Goal: Task Accomplishment & Management: Use online tool/utility

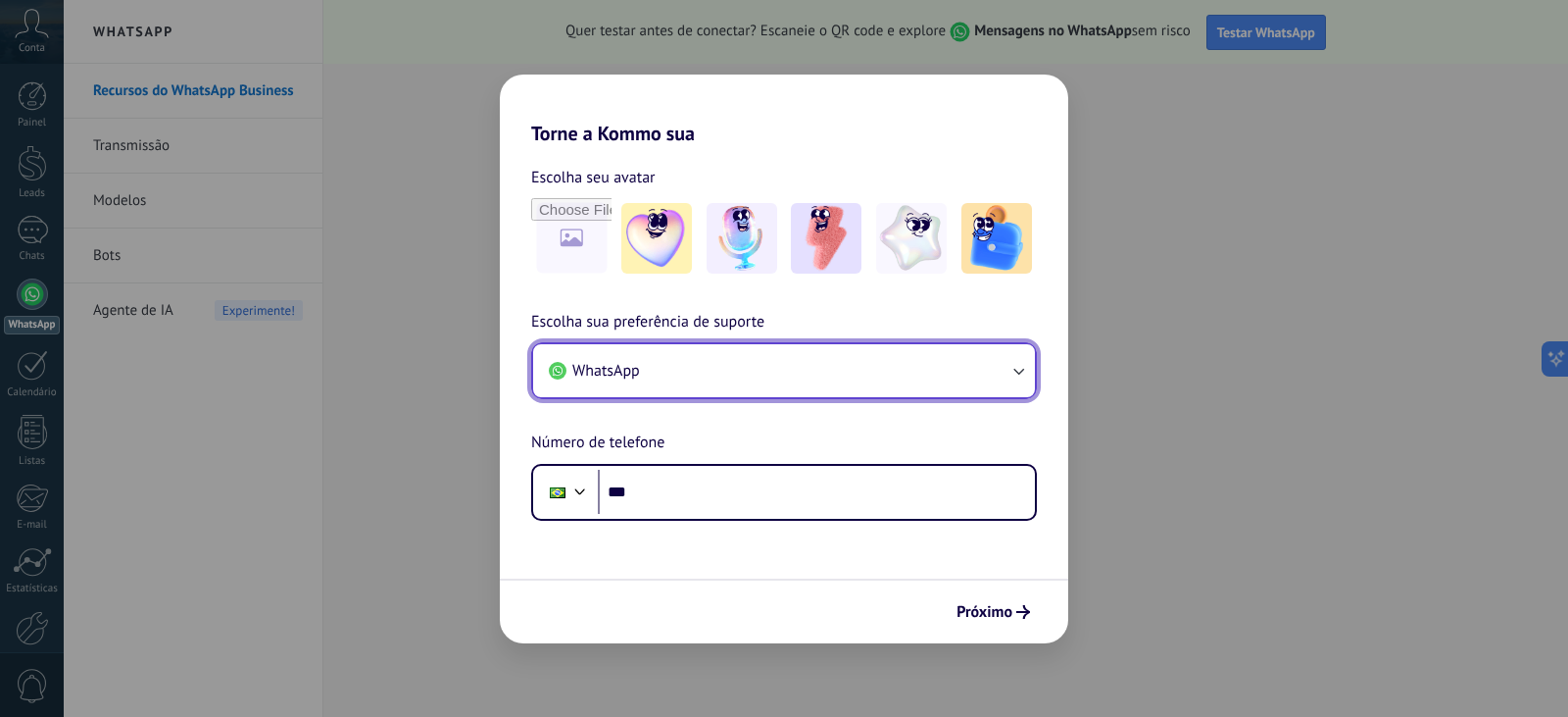
click at [759, 353] on button "WhatsApp" at bounding box center [784, 370] width 502 height 53
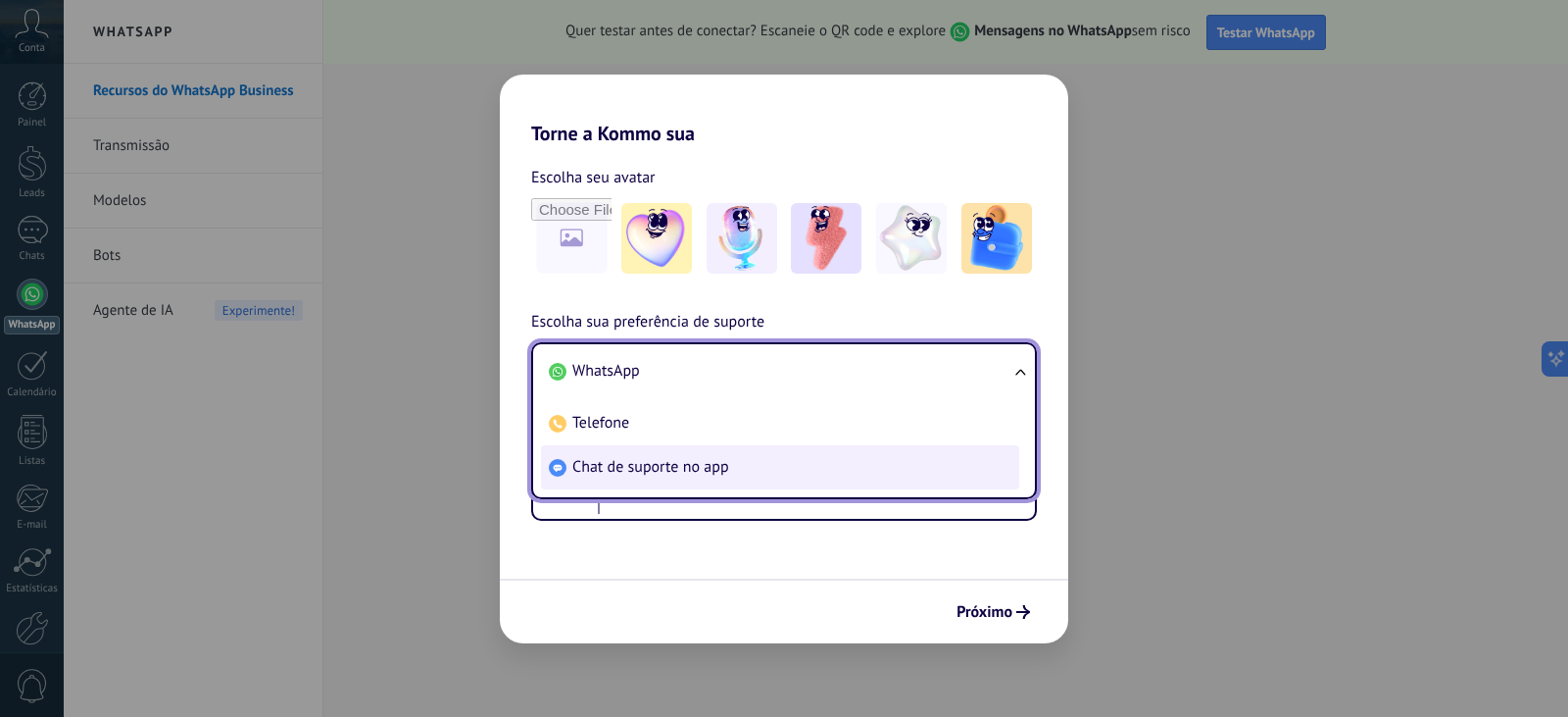
click at [703, 476] on span "Chat de suporte no app" at bounding box center [651, 467] width 157 height 20
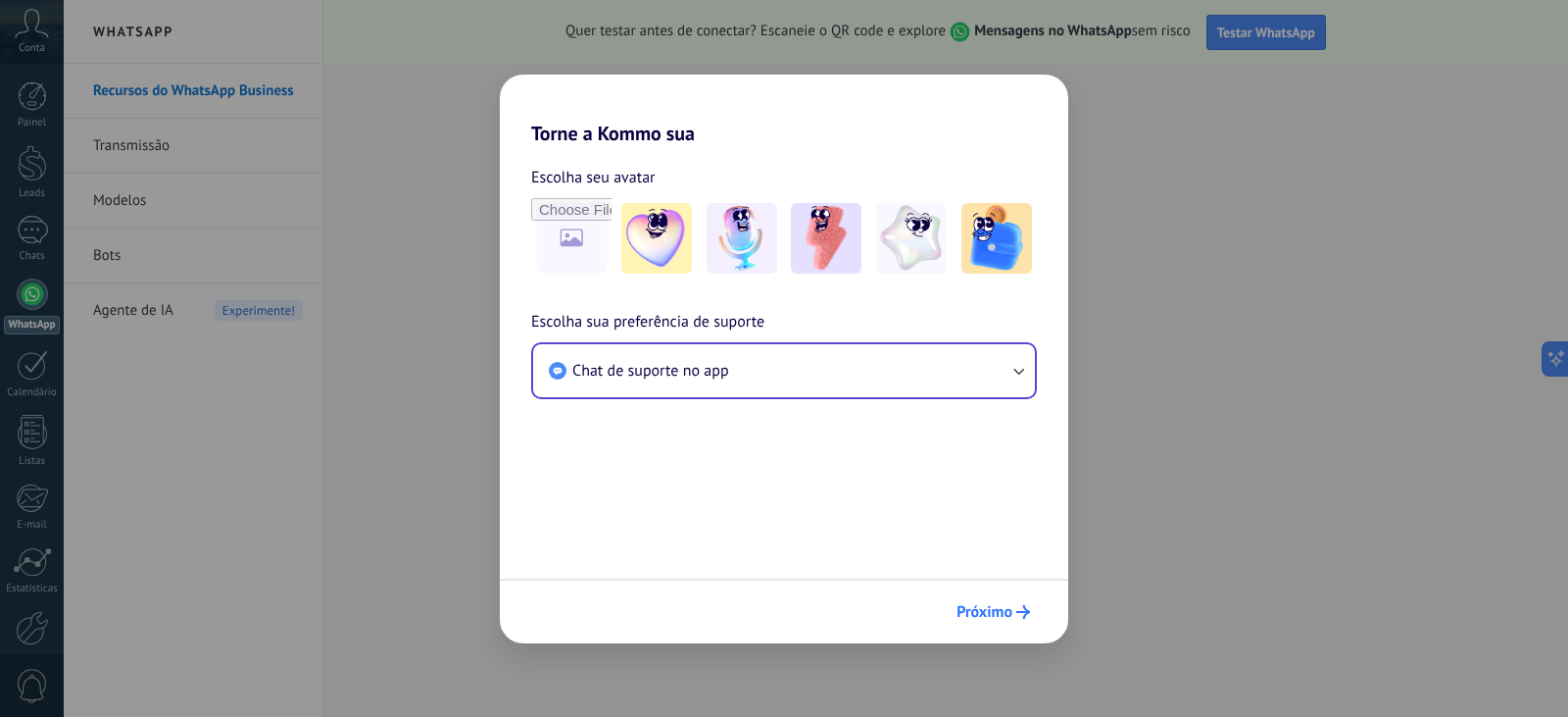
click at [999, 613] on span "Próximo" at bounding box center [984, 612] width 56 height 14
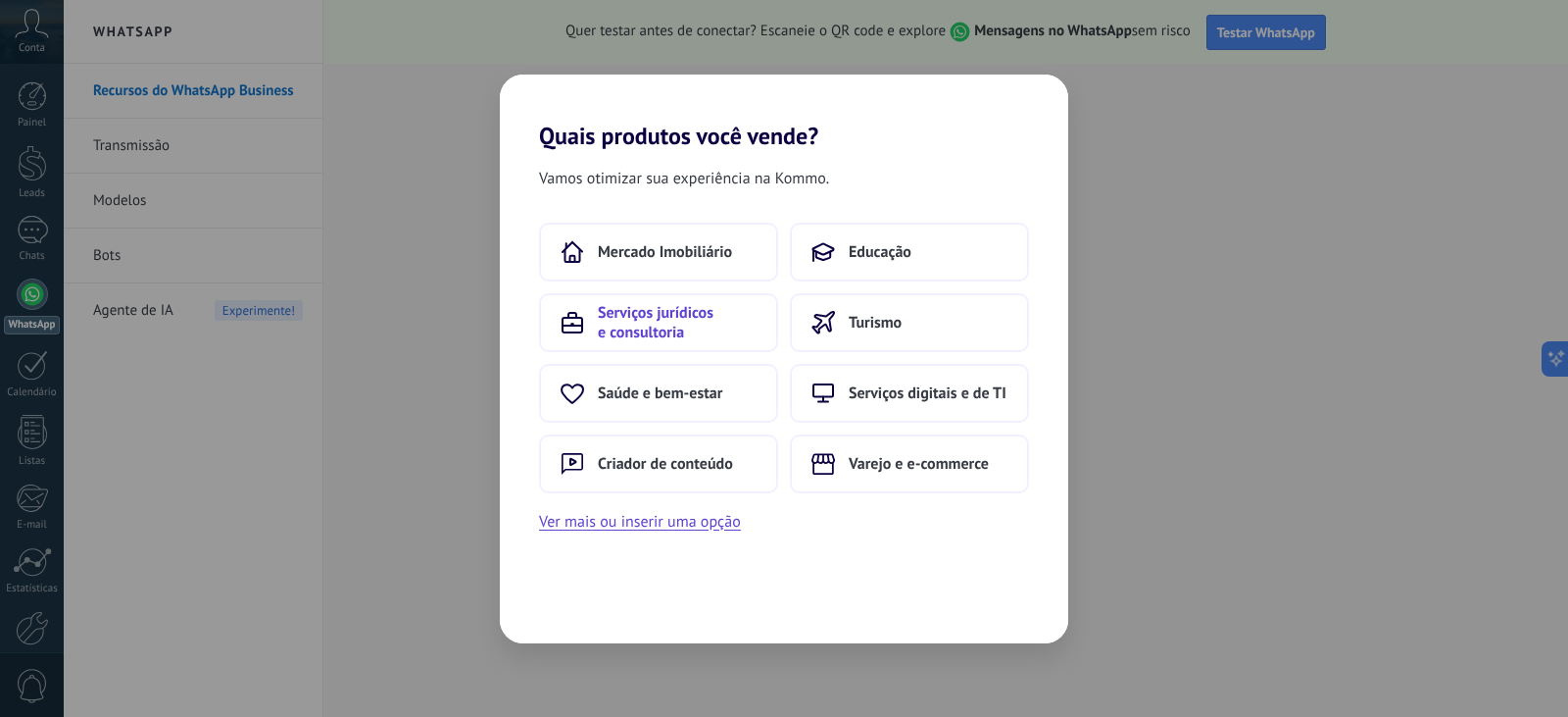
click at [685, 327] on span "Serviços jurídicos e consultoria" at bounding box center [677, 323] width 159 height 40
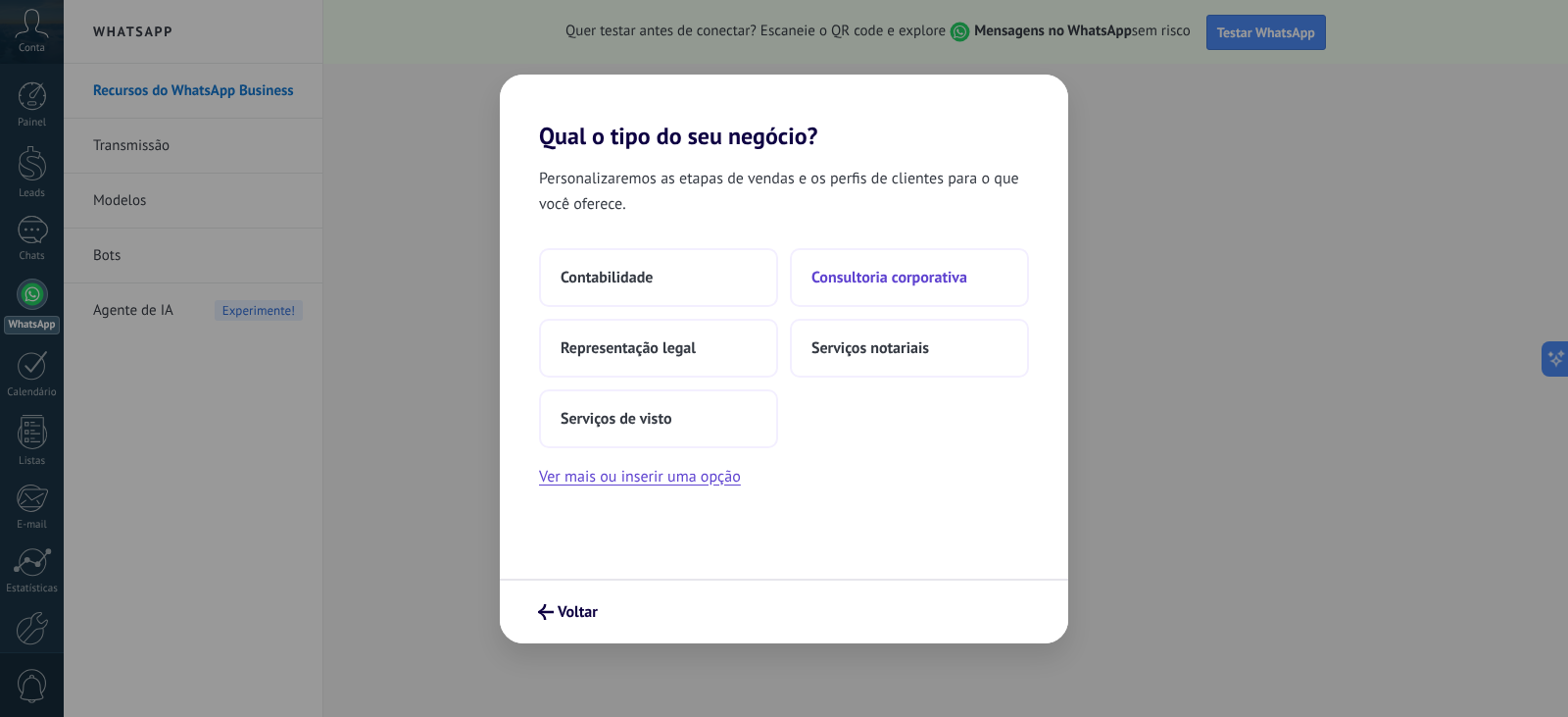
click at [841, 270] on span "Consultoria corporativa" at bounding box center [889, 278] width 156 height 20
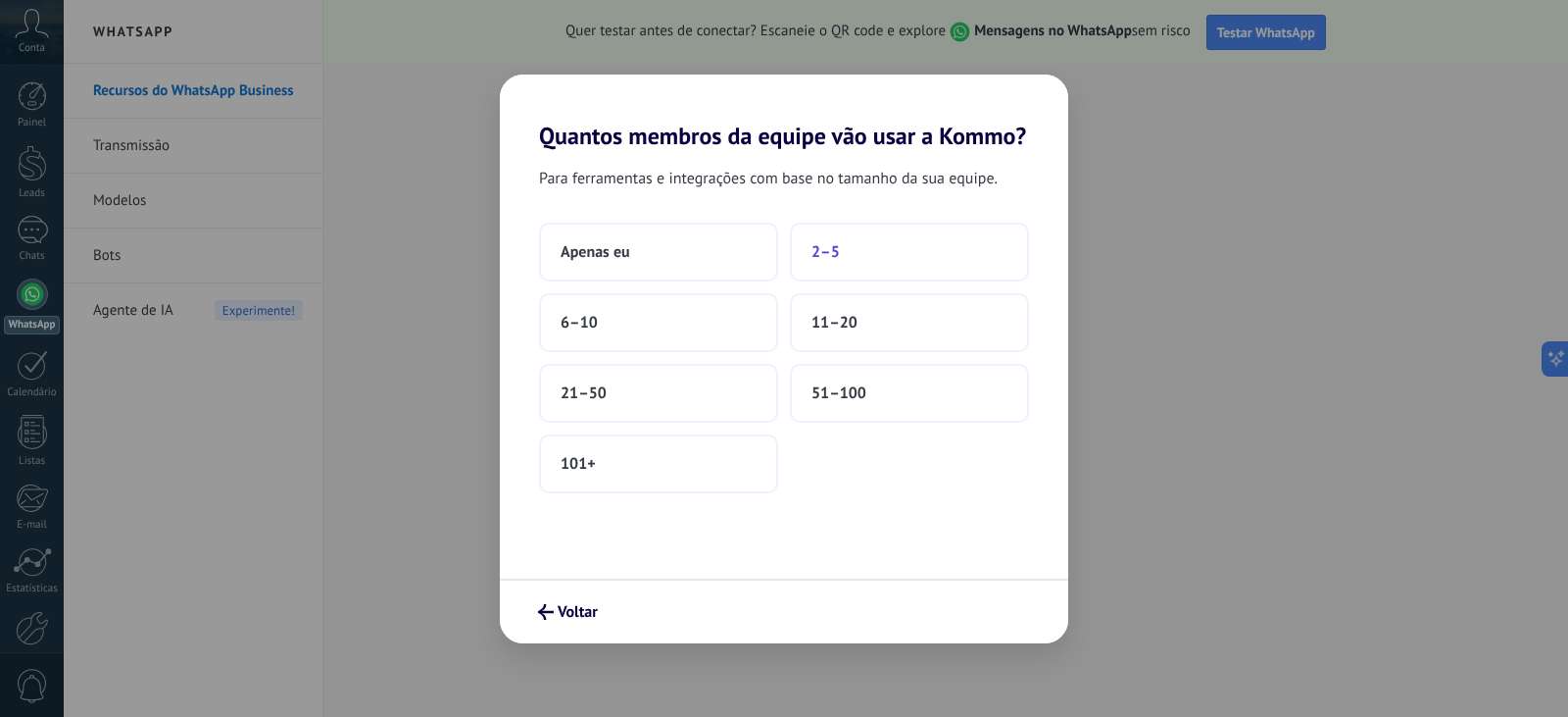
click at [839, 257] on span "2–5" at bounding box center [826, 252] width 29 height 20
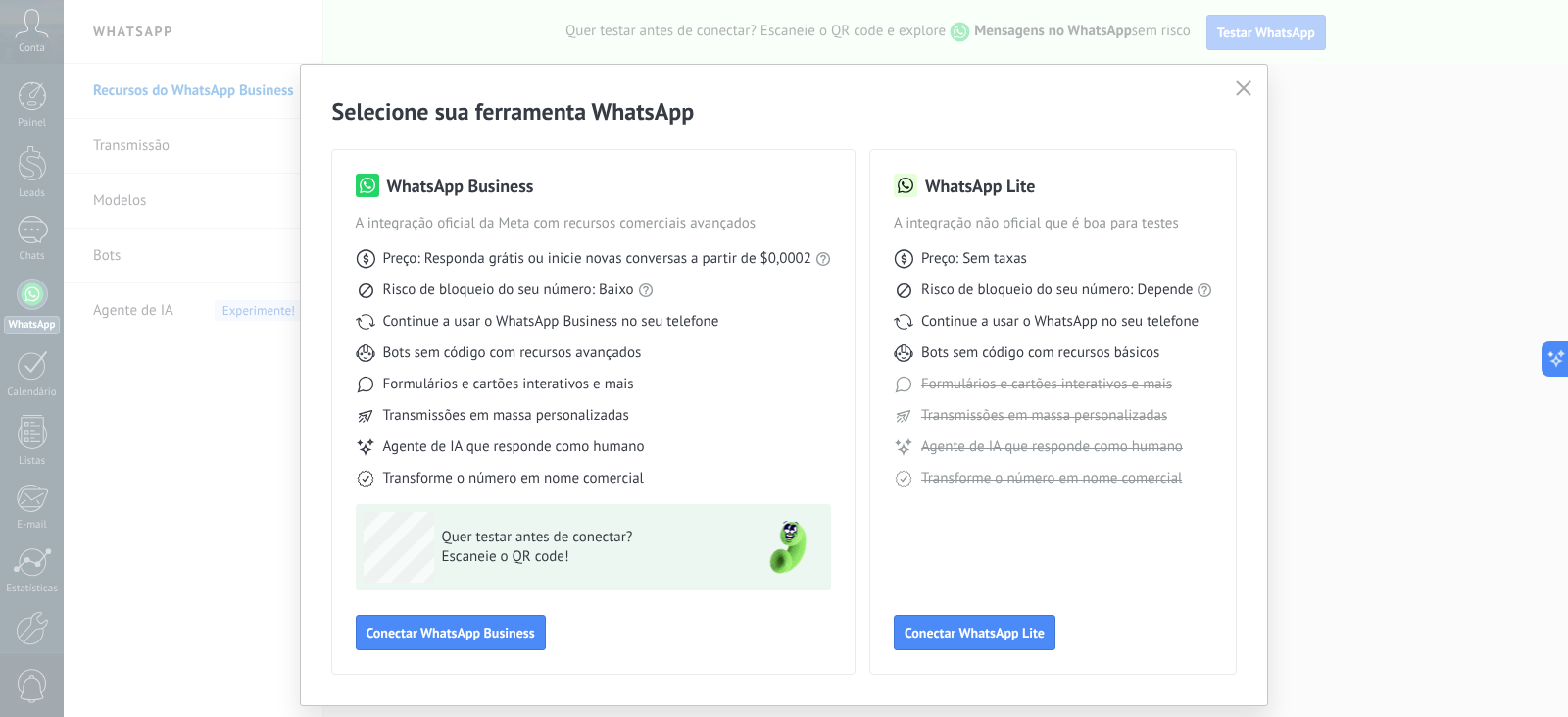
click at [1242, 86] on icon "button" at bounding box center [1244, 88] width 16 height 16
